Goal: Check status: Check status

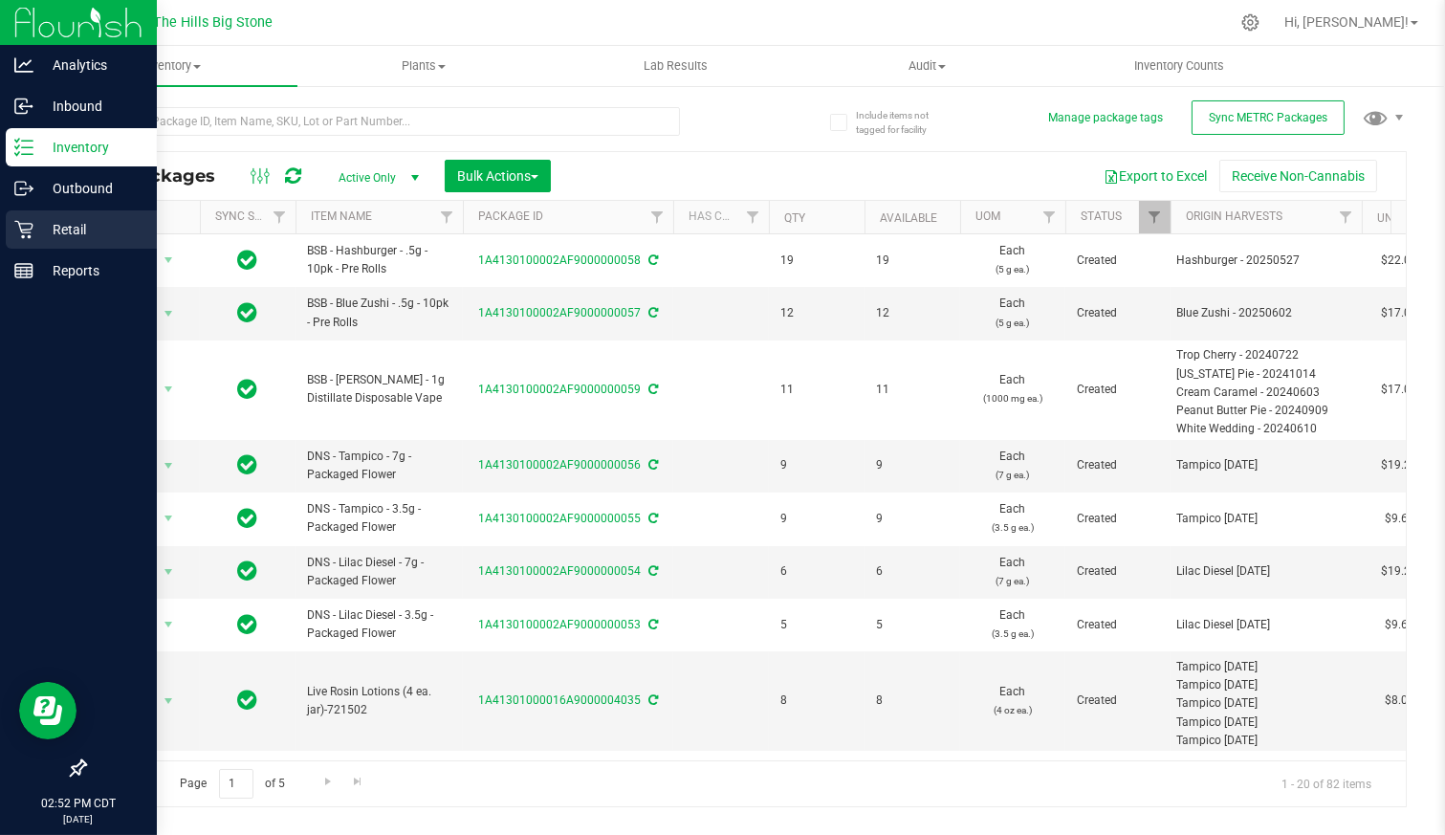
click at [17, 225] on icon at bounding box center [23, 229] width 19 height 19
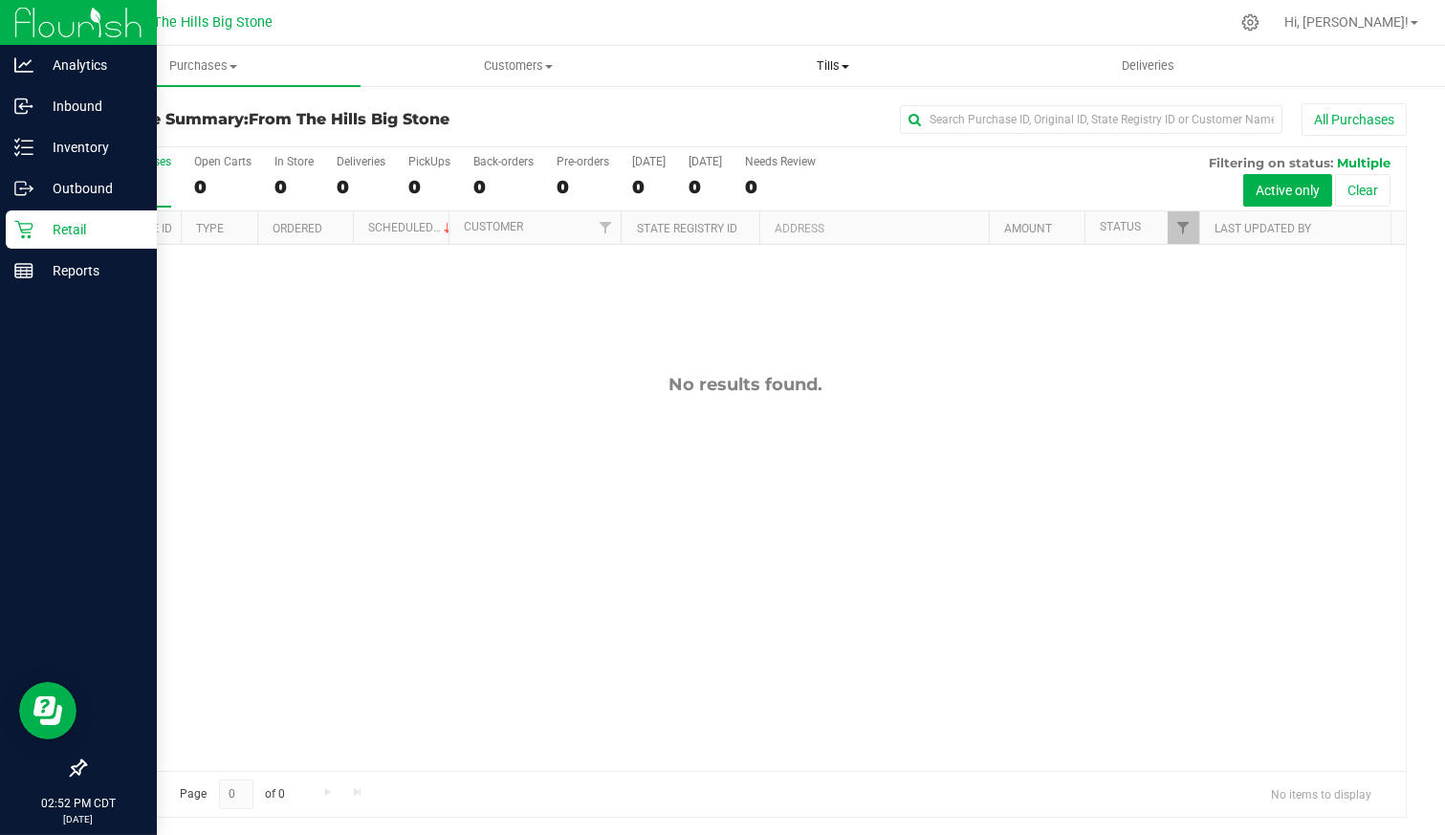
click at [834, 67] on span "Tills" at bounding box center [832, 65] width 313 height 17
click at [820, 114] on li "Manage tills" at bounding box center [832, 115] width 315 height 23
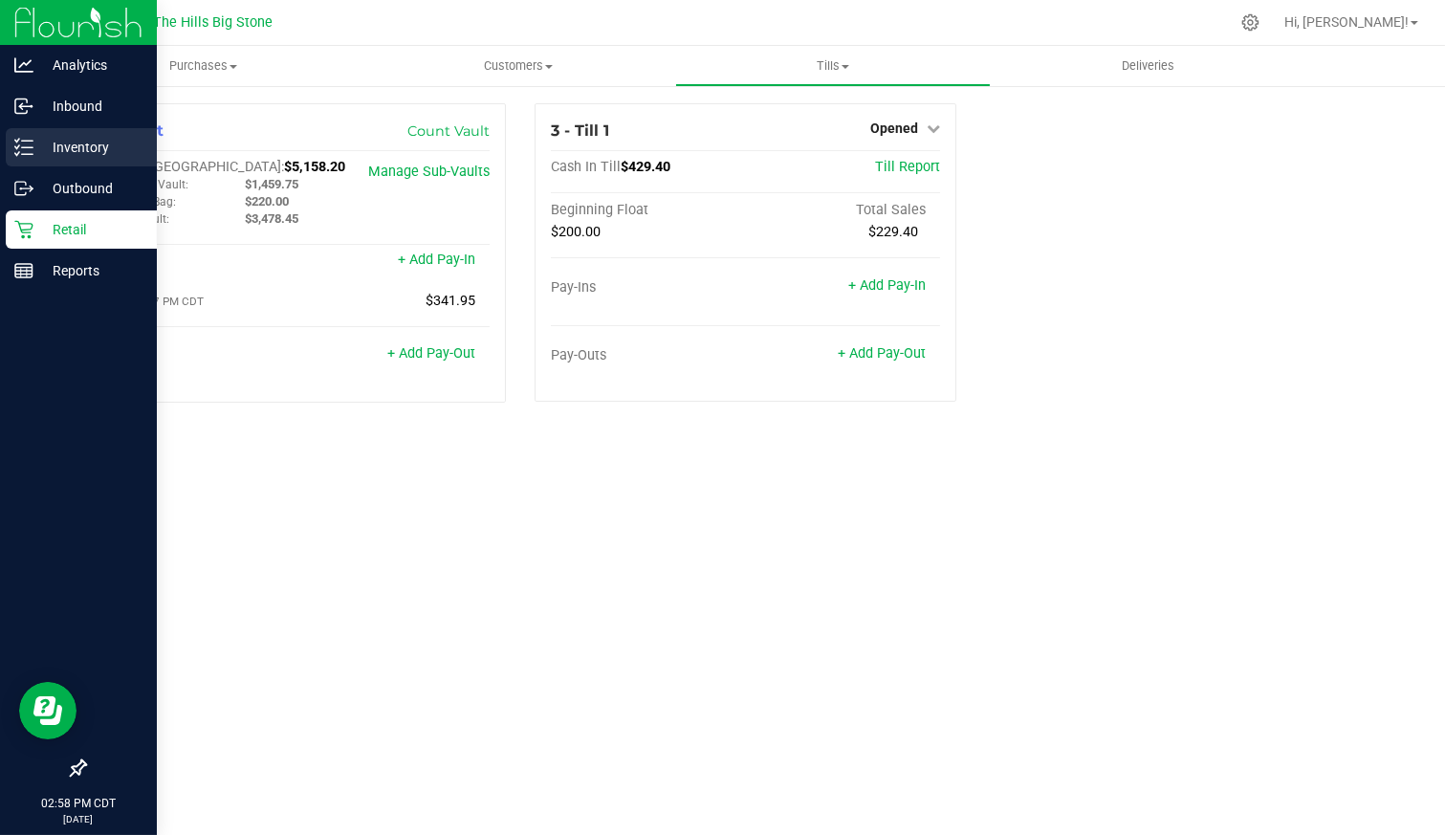
click at [32, 151] on icon at bounding box center [23, 147] width 19 height 19
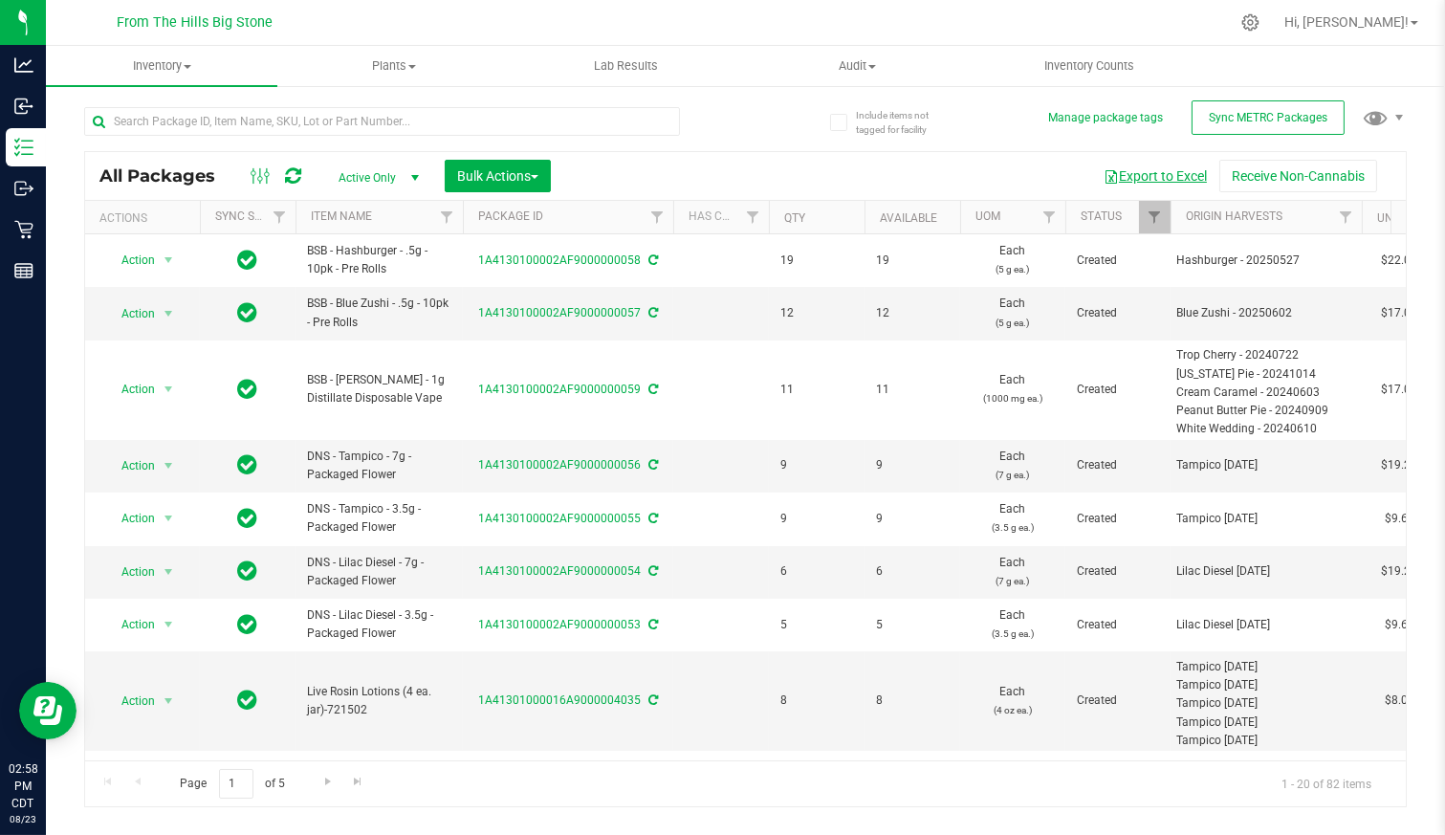
click at [1172, 183] on button "Export to Excel" at bounding box center [1155, 176] width 128 height 33
click at [478, 118] on input "text" at bounding box center [382, 121] width 596 height 29
paste input "1A4130100002AF9000000011"
type input "1A4130100002AF9000000011"
